Goal: Task Accomplishment & Management: Use online tool/utility

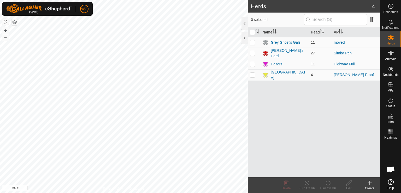
click at [170, 0] on html "WC Schedules Notifications Herds Animals Neckbands VPs Status Infra Heatmap Hel…" at bounding box center [200, 96] width 401 height 193
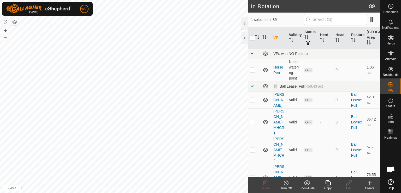
click at [326, 181] on icon at bounding box center [328, 182] width 7 height 6
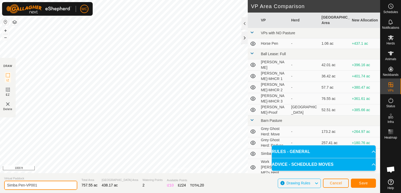
drag, startPoint x: 40, startPoint y: 186, endPoint x: 0, endPoint y: 179, distance: 40.8
click at [0, 179] on section "Virtual Paddock Simba Pen-VP001 Total Area 757.55 ac Grazing Area 438.17 ac Wat…" at bounding box center [190, 183] width 380 height 20
type input "Loca Move"
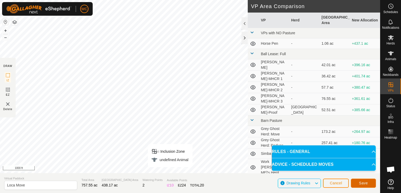
click at [363, 184] on span "Save" at bounding box center [363, 183] width 9 height 4
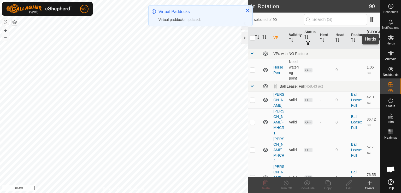
click at [388, 36] on icon at bounding box center [391, 37] width 6 height 5
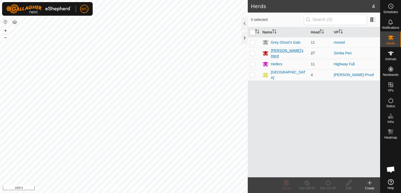
click at [272, 53] on div "[PERSON_NAME]'s Herd" at bounding box center [289, 53] width 36 height 11
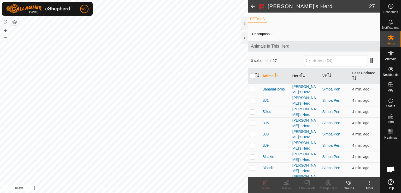
click at [250, 151] on td at bounding box center [254, 156] width 13 height 11
checkbox input "true"
click at [252, 166] on p-checkbox at bounding box center [252, 168] width 5 height 4
checkbox input "true"
click at [252, 176] on td at bounding box center [254, 178] width 13 height 11
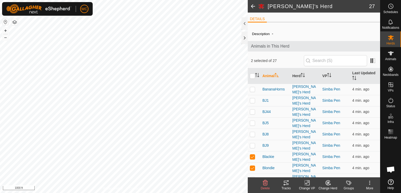
checkbox input "true"
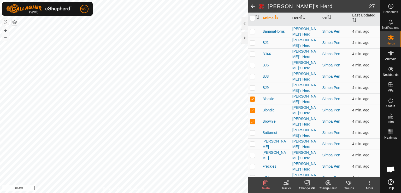
scroll to position [60, 0]
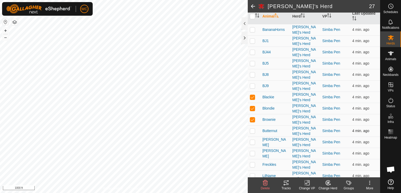
click at [255, 128] on p-checkbox at bounding box center [252, 130] width 5 height 4
checkbox input "true"
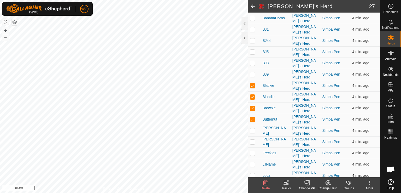
scroll to position [71, 0]
click at [251, 173] on p-checkbox at bounding box center [252, 175] width 5 height 4
checkbox input "true"
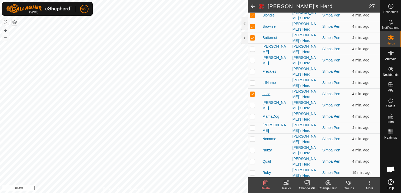
scroll to position [153, 0]
click at [252, 170] on p-checkbox at bounding box center [252, 172] width 5 height 4
checkbox input "true"
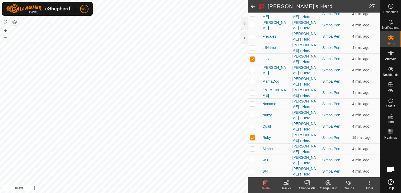
scroll to position [189, 0]
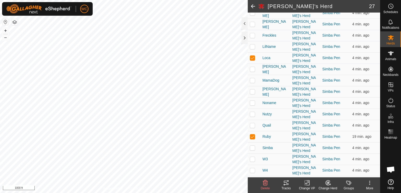
click at [308, 182] on icon at bounding box center [307, 182] width 4 height 3
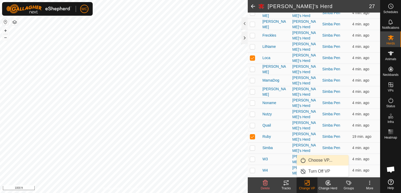
click at [323, 161] on link "Choose VP..." at bounding box center [323, 160] width 52 height 10
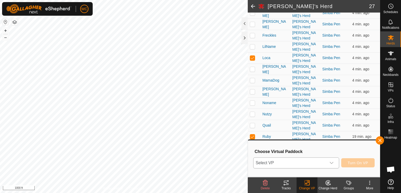
click at [334, 160] on div "dropdown trigger" at bounding box center [331, 162] width 10 height 10
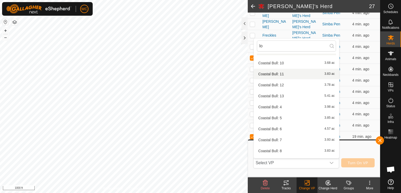
scroll to position [0, 0]
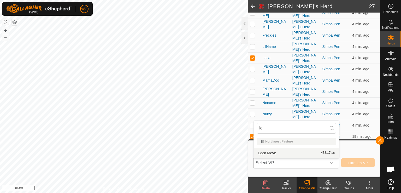
type input "lo"
click at [272, 154] on li "Loca Move 438.17 ac" at bounding box center [296, 153] width 85 height 10
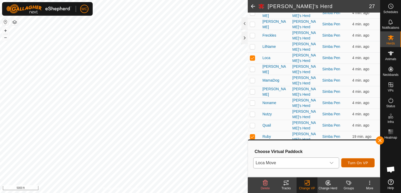
click at [347, 162] on button "Turn On VP" at bounding box center [357, 162] width 33 height 9
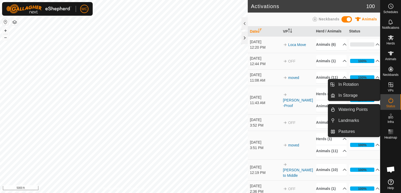
click at [388, 84] on icon at bounding box center [391, 84] width 6 height 6
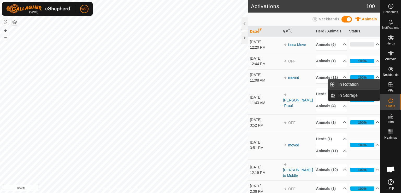
click at [359, 84] on link "In Rotation" at bounding box center [357, 84] width 45 height 10
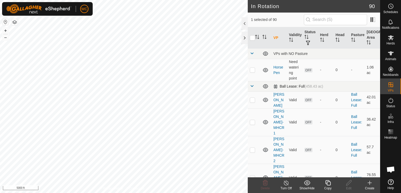
click at [251, 87] on span at bounding box center [252, 86] width 4 height 4
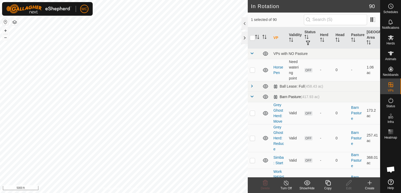
click at [251, 95] on span at bounding box center [252, 96] width 4 height 4
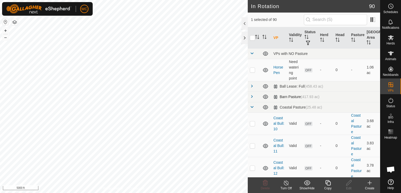
click at [251, 95] on span at bounding box center [252, 96] width 4 height 4
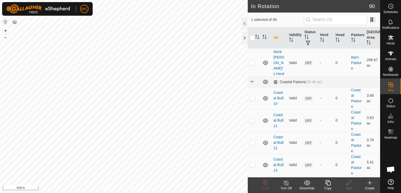
scroll to position [122, 0]
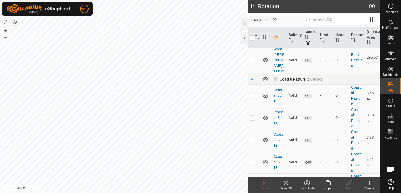
click at [252, 77] on span at bounding box center [252, 79] width 4 height 4
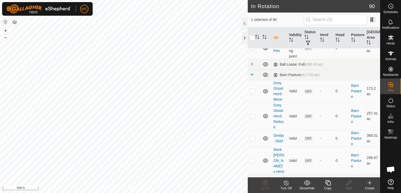
scroll to position [14, 0]
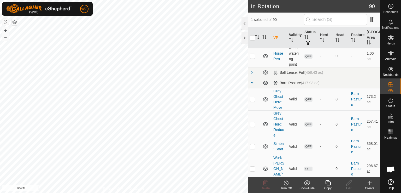
click at [252, 83] on span at bounding box center [252, 82] width 4 height 4
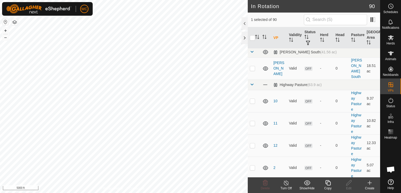
scroll to position [66, 0]
click at [253, 83] on link at bounding box center [252, 85] width 4 height 4
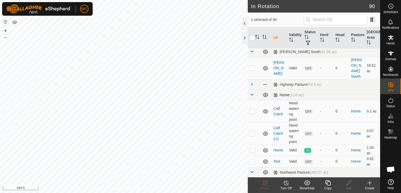
click at [251, 92] on span at bounding box center [252, 94] width 4 height 4
